Goal: Task Accomplishment & Management: Manage account settings

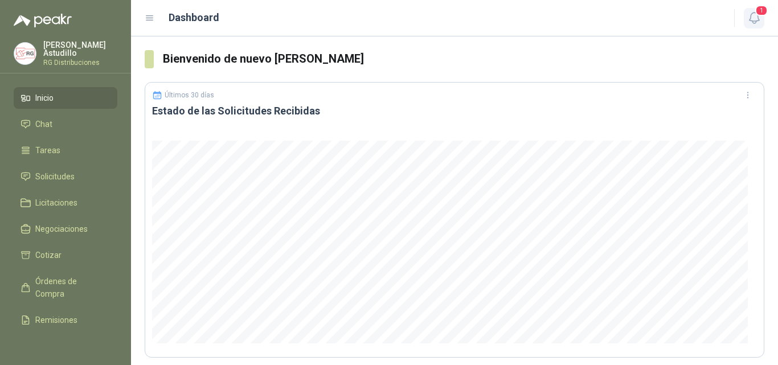
click at [754, 14] on icon "button" at bounding box center [754, 18] width 14 height 14
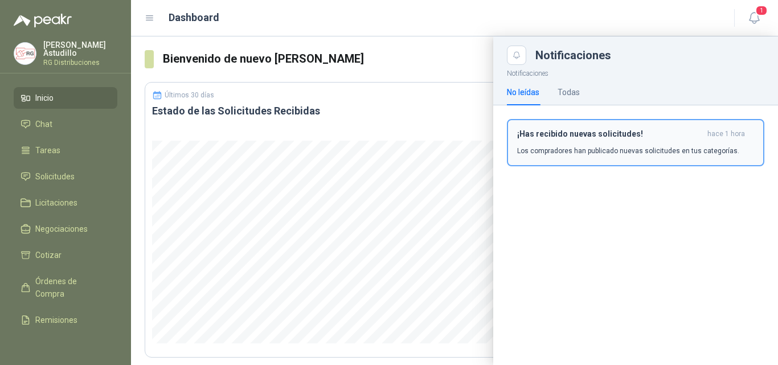
click at [606, 146] on p "Los compradores han publicado nuevas solicitudes en tus categorías." at bounding box center [628, 151] width 222 height 10
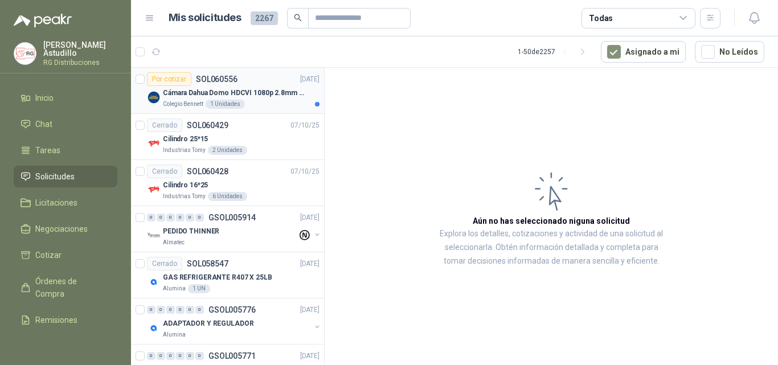
click at [279, 93] on p "Cámara Dahua Domo HDCVI 1080p 2.8mm IP67 Led IR 30m mts nocturnos" at bounding box center [234, 93] width 142 height 11
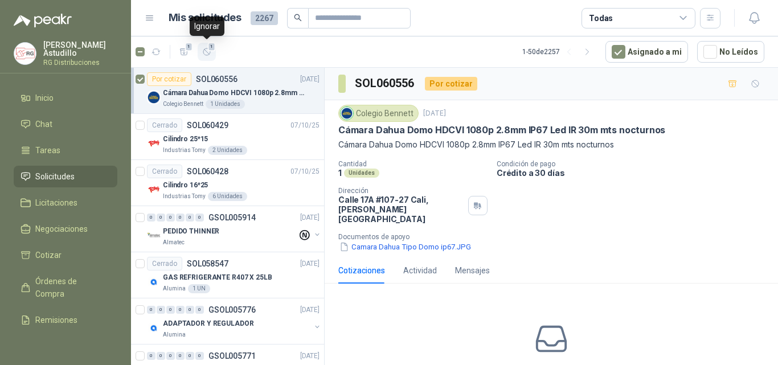
click at [207, 46] on button "1" at bounding box center [207, 52] width 18 height 18
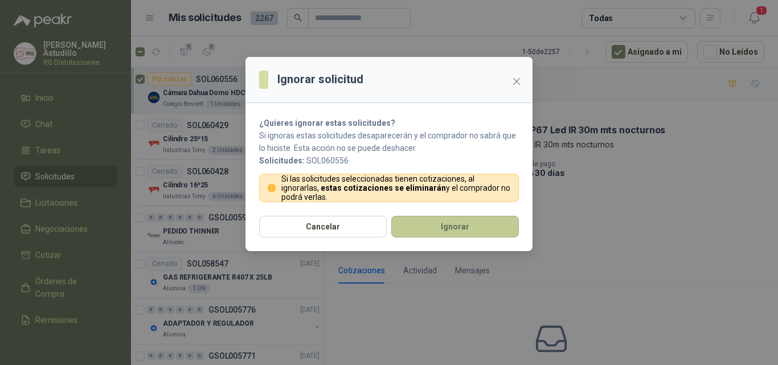
click at [452, 223] on button "Ignorar" at bounding box center [455, 227] width 128 height 22
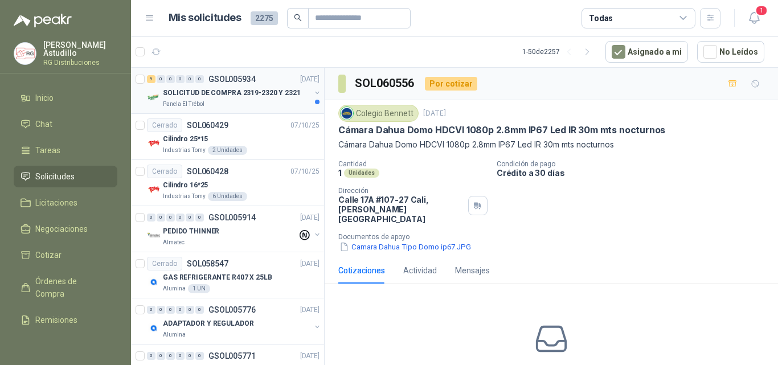
click at [246, 96] on p "SOLICITUD DE COMPRA 2319-2320 Y 2321" at bounding box center [232, 93] width 138 height 11
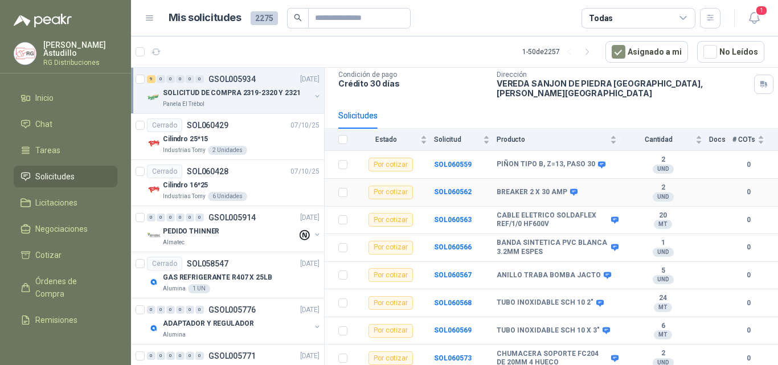
scroll to position [100, 0]
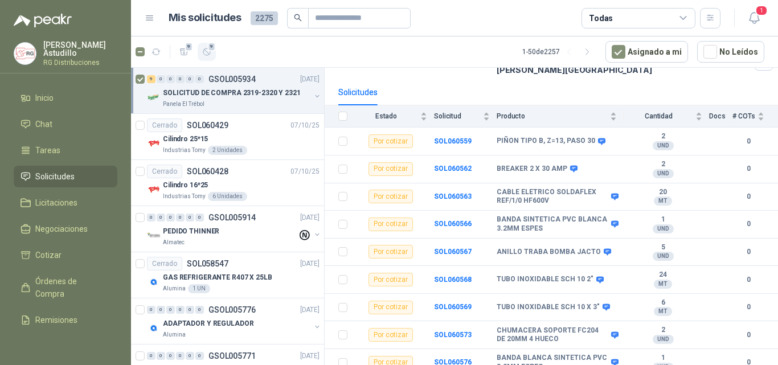
click at [207, 54] on icon "button" at bounding box center [207, 52] width 10 height 10
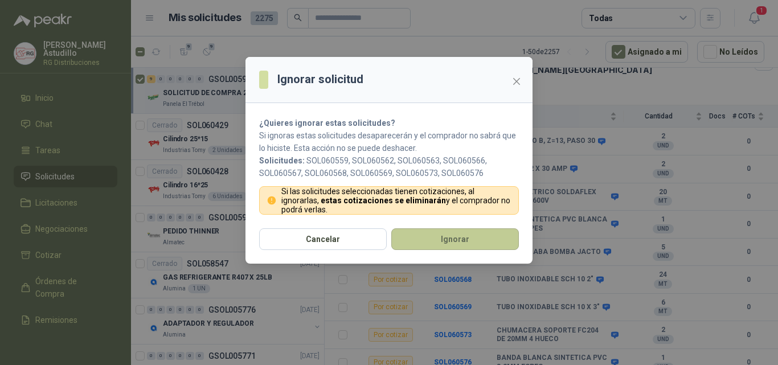
click at [438, 236] on button "Ignorar" at bounding box center [455, 239] width 128 height 22
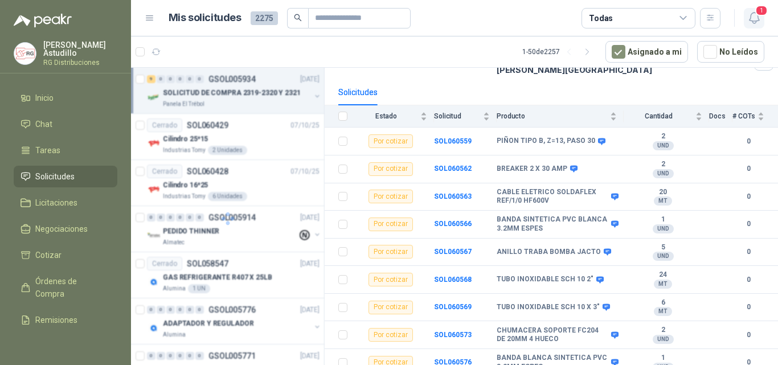
click at [758, 21] on icon "button" at bounding box center [754, 18] width 10 height 11
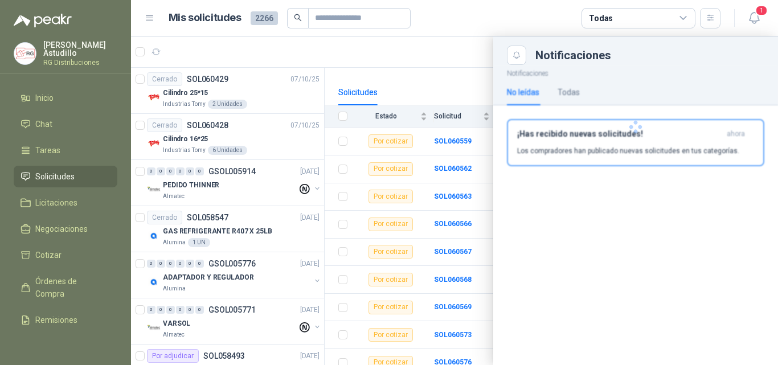
click at [639, 153] on div at bounding box center [635, 127] width 285 height 124
click at [602, 158] on button "¡Has recibido nuevas solicitudes! ahora Los compradores han publicado nuevas so…" at bounding box center [636, 142] width 258 height 47
